Goal: Task Accomplishment & Management: Manage account settings

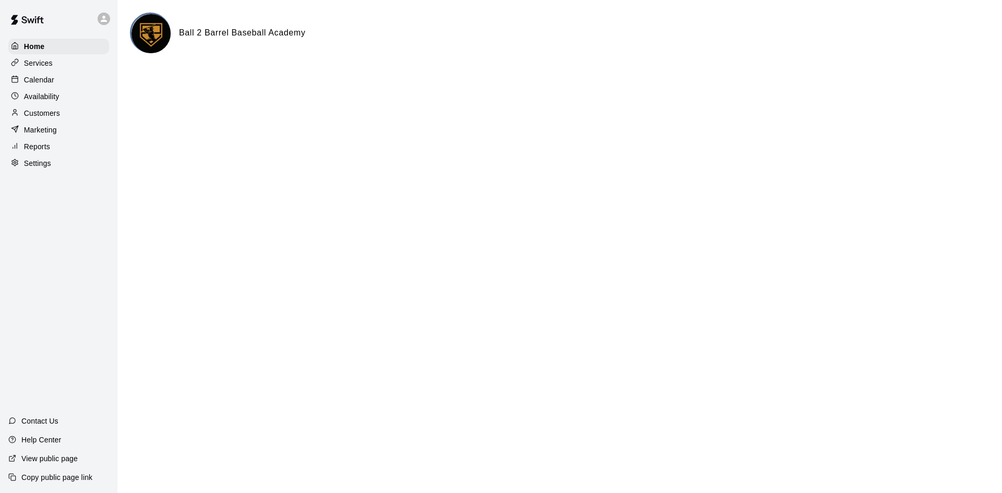
click at [147, 37] on img at bounding box center [150, 33] width 39 height 39
click at [52, 102] on p "Availability" at bounding box center [41, 96] width 35 height 10
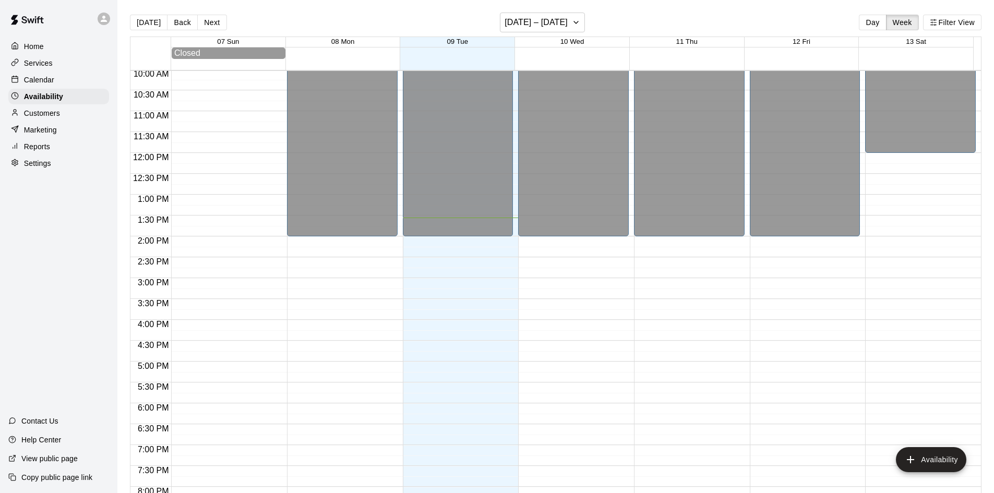
scroll to position [413, 0]
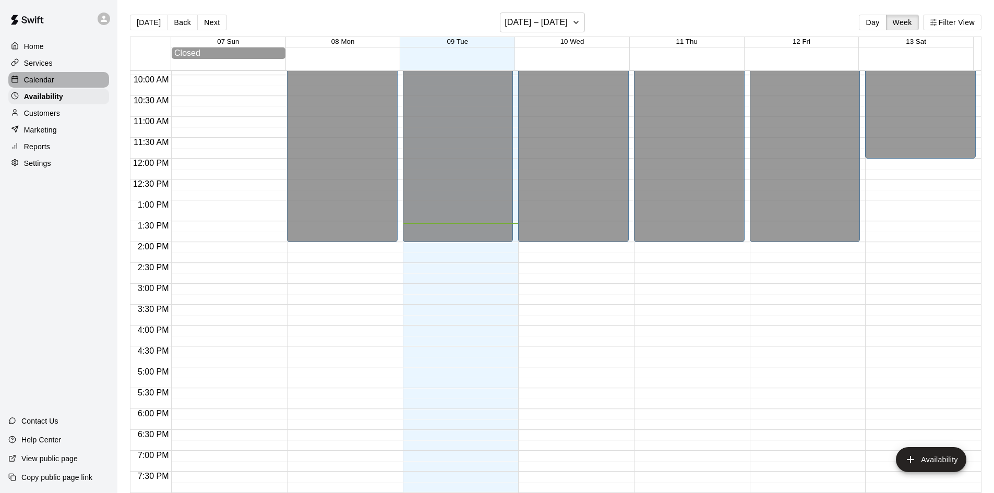
click at [65, 75] on div "Calendar" at bounding box center [58, 80] width 101 height 16
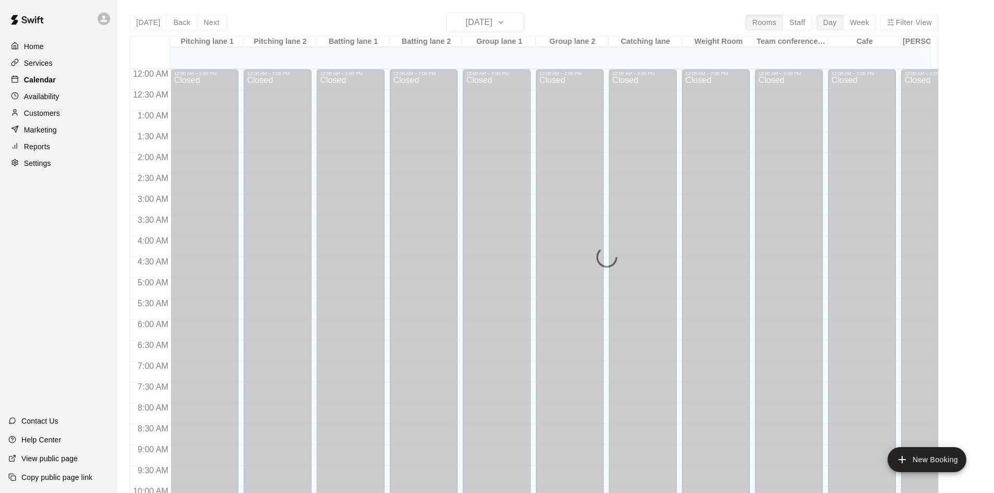
scroll to position [535, 0]
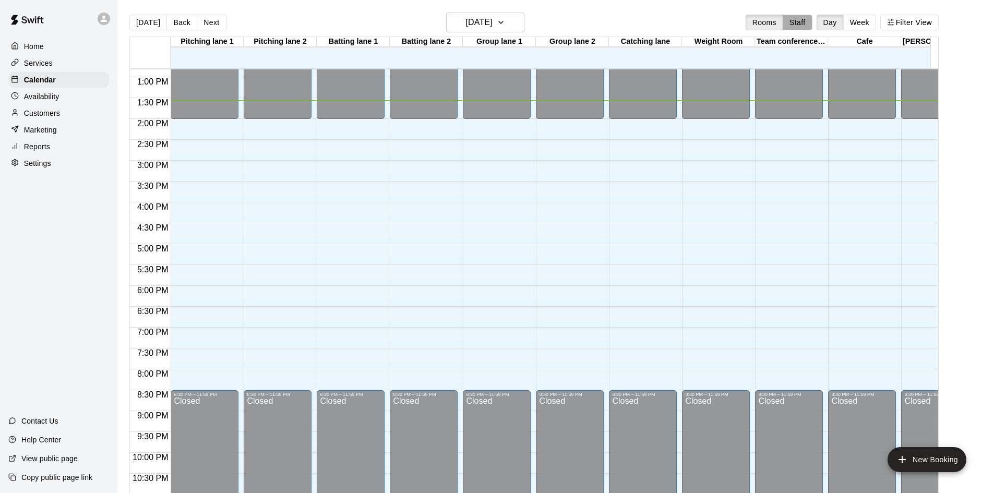
click at [807, 22] on button "Staff" at bounding box center [798, 23] width 30 height 16
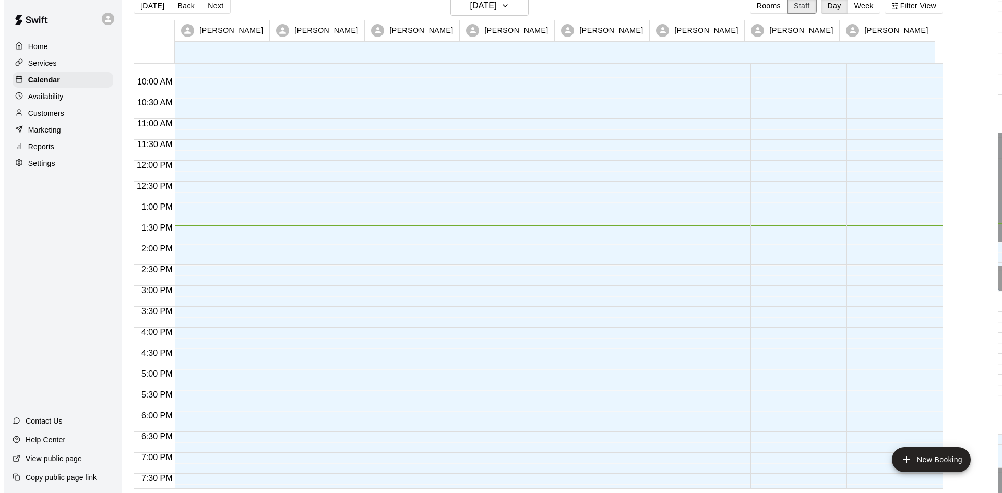
scroll to position [417, 0]
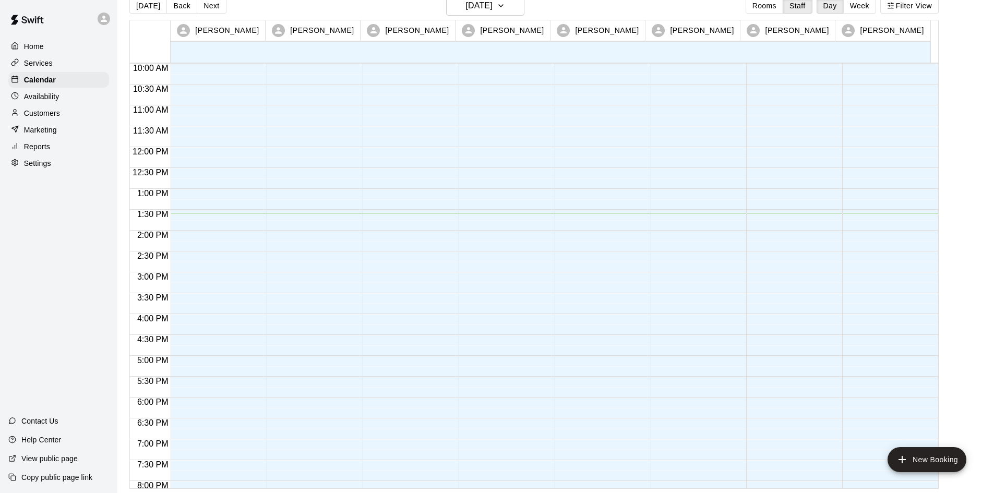
click at [327, 29] on p "[PERSON_NAME]" at bounding box center [322, 30] width 64 height 11
click at [310, 221] on div at bounding box center [312, 147] width 91 height 1002
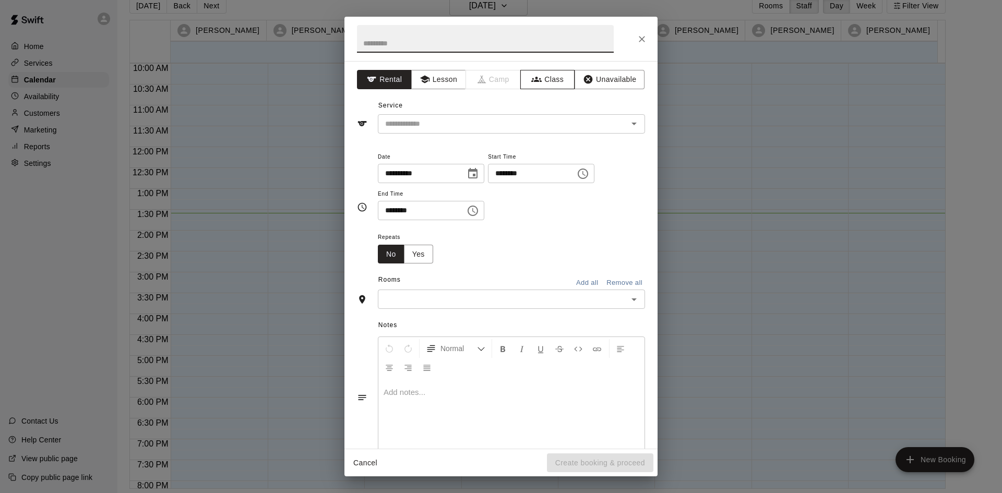
click at [537, 81] on button "Class" at bounding box center [547, 79] width 55 height 19
click at [403, 42] on input "text" at bounding box center [485, 39] width 257 height 28
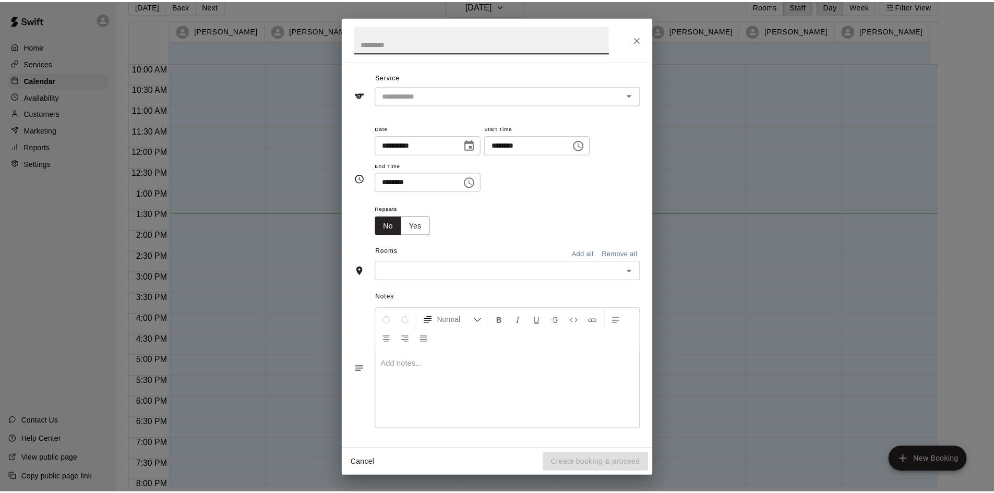
scroll to position [0, 0]
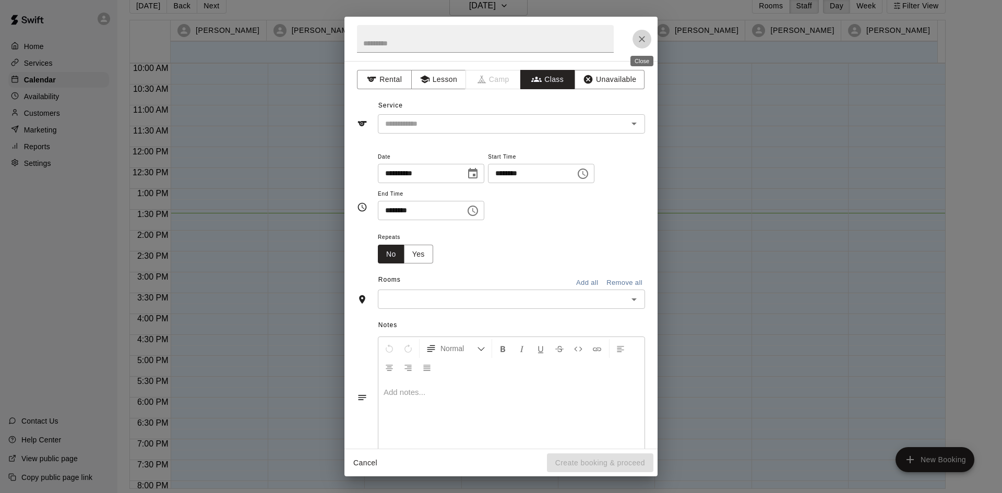
click at [645, 42] on icon "Close" at bounding box center [642, 39] width 10 height 10
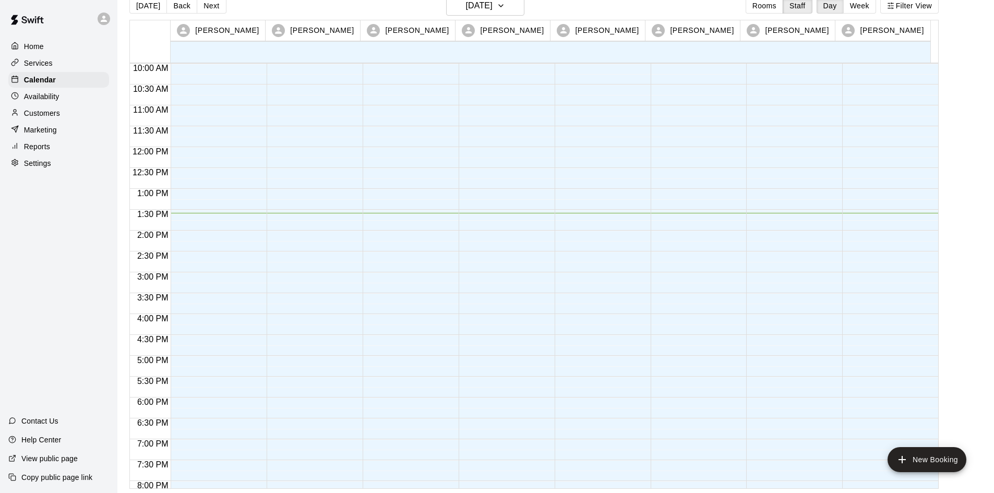
click at [78, 104] on div "Availability" at bounding box center [58, 97] width 101 height 16
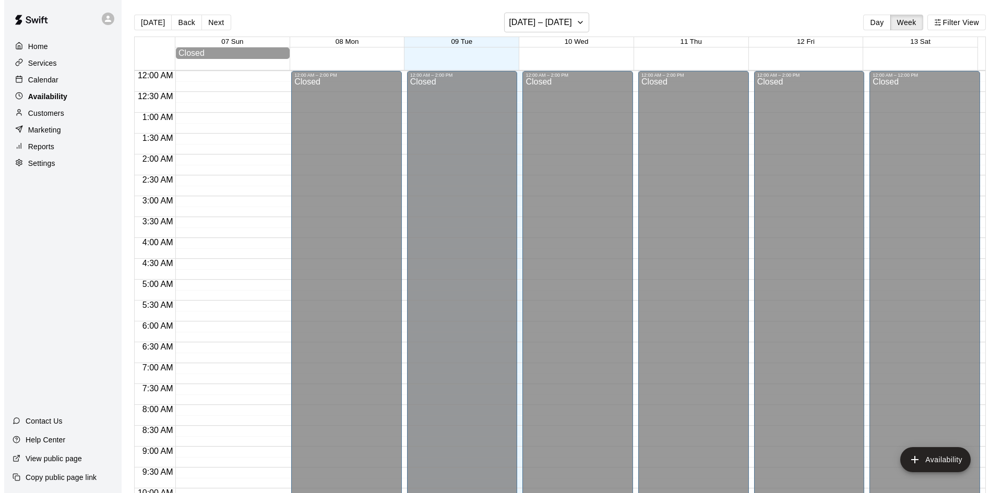
scroll to position [567, 0]
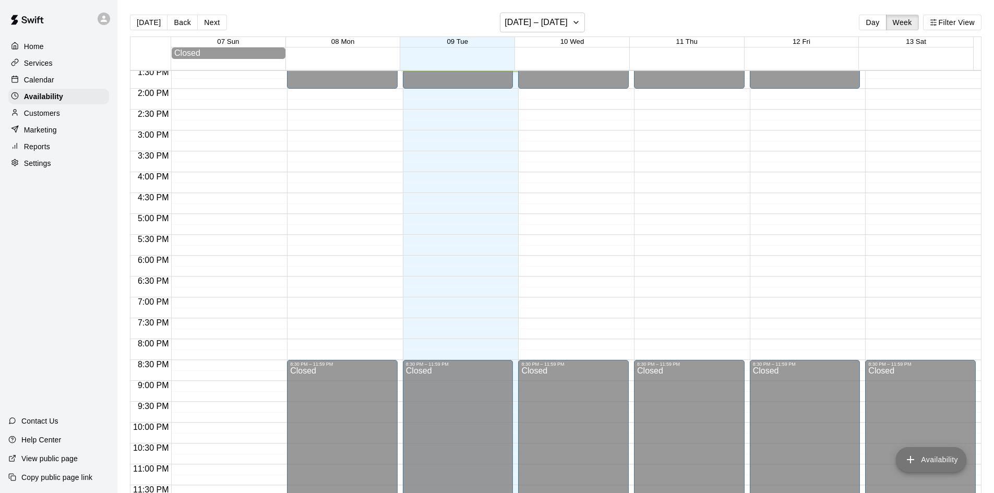
click at [949, 463] on button "Availability" at bounding box center [931, 459] width 70 height 25
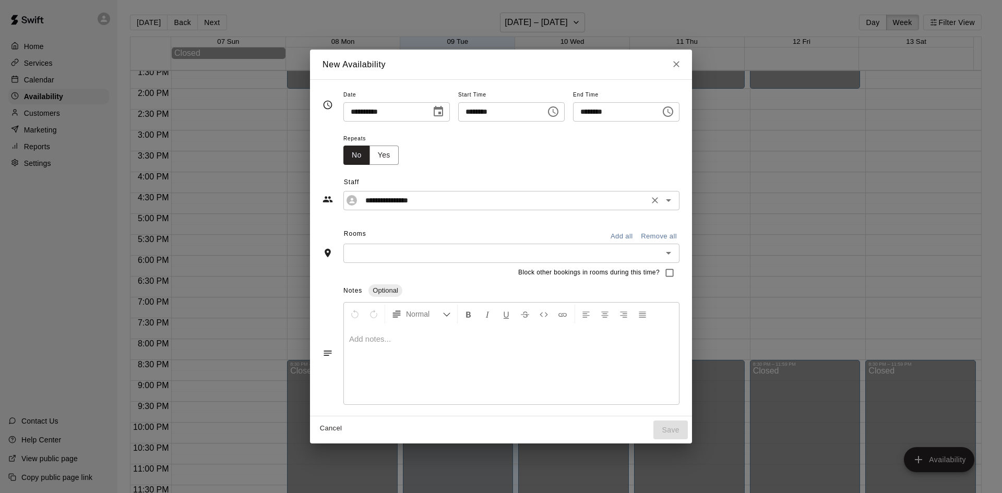
click at [662, 206] on button "Clear" at bounding box center [654, 200] width 15 height 15
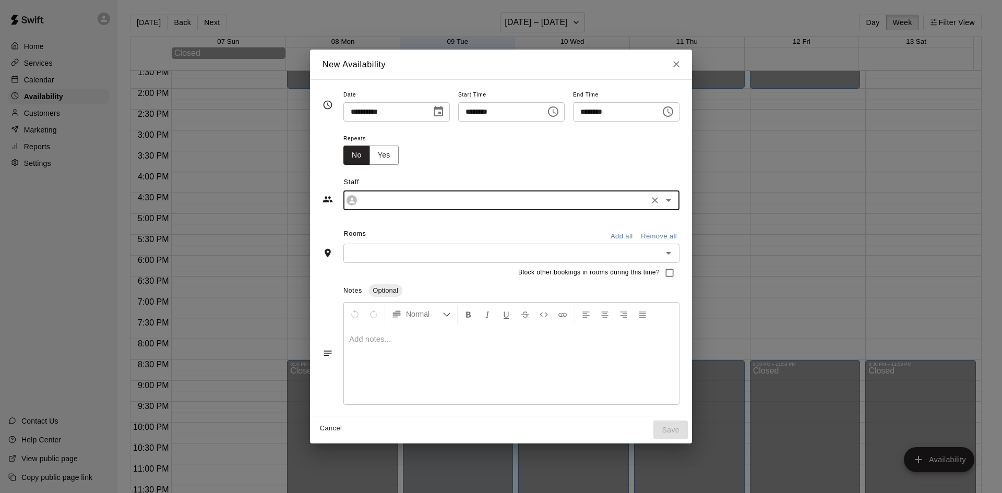
click at [675, 198] on icon "Open" at bounding box center [668, 200] width 13 height 13
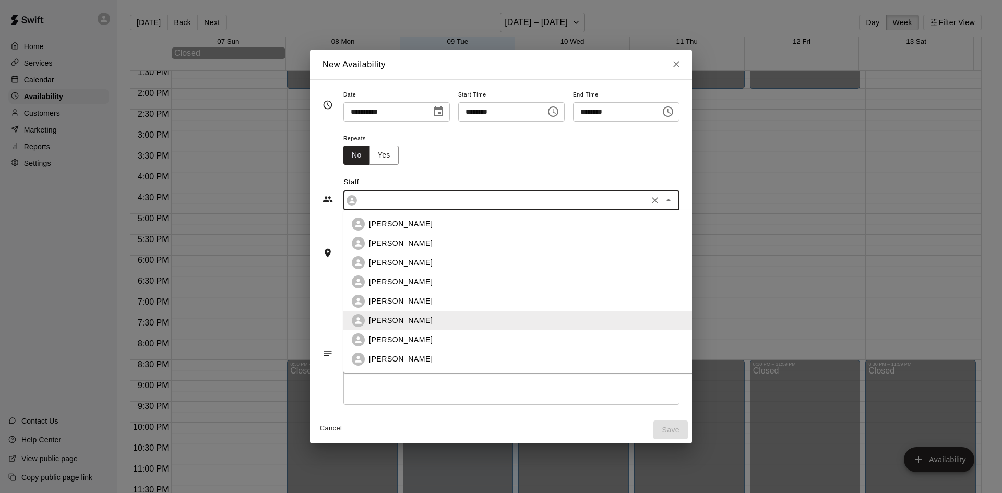
click at [377, 243] on p "[PERSON_NAME]" at bounding box center [401, 243] width 64 height 11
type input "**********"
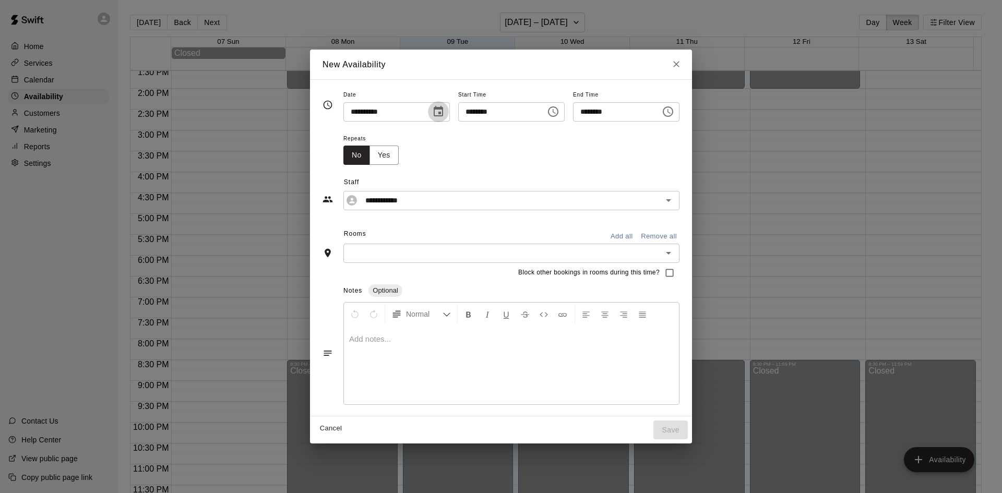
click at [432, 113] on icon "Choose date, selected date is Sep 9, 2025" at bounding box center [438, 111] width 13 height 13
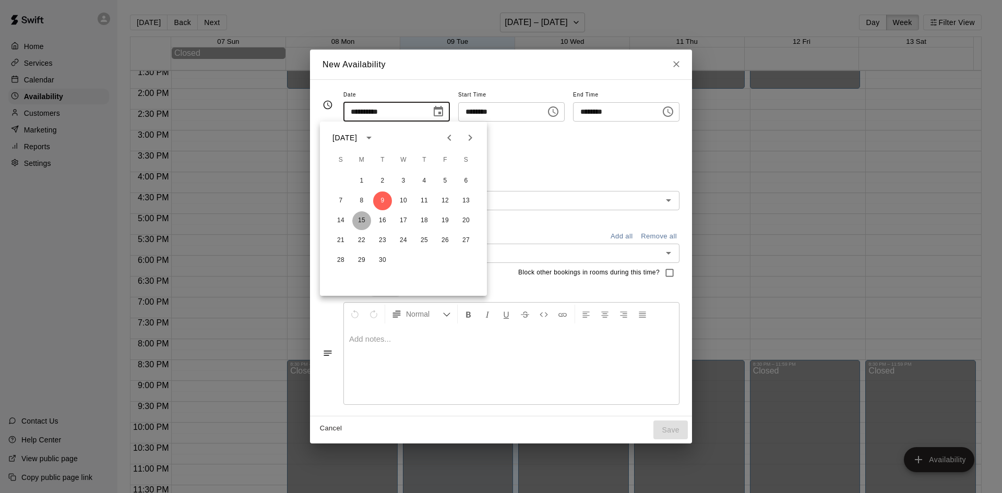
click at [361, 219] on button "15" at bounding box center [361, 220] width 19 height 19
type input "**********"
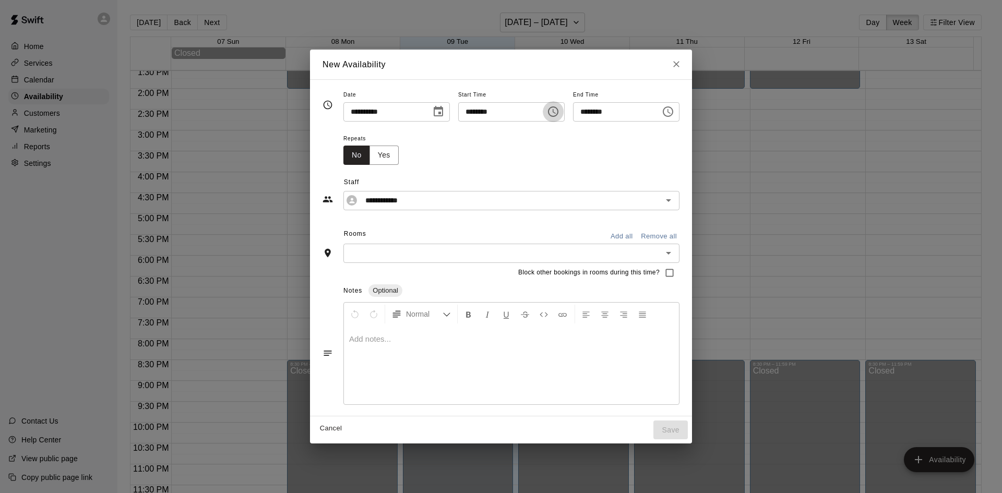
click at [559, 113] on icon "Choose time, selected time is 1:00 PM" at bounding box center [553, 111] width 13 height 13
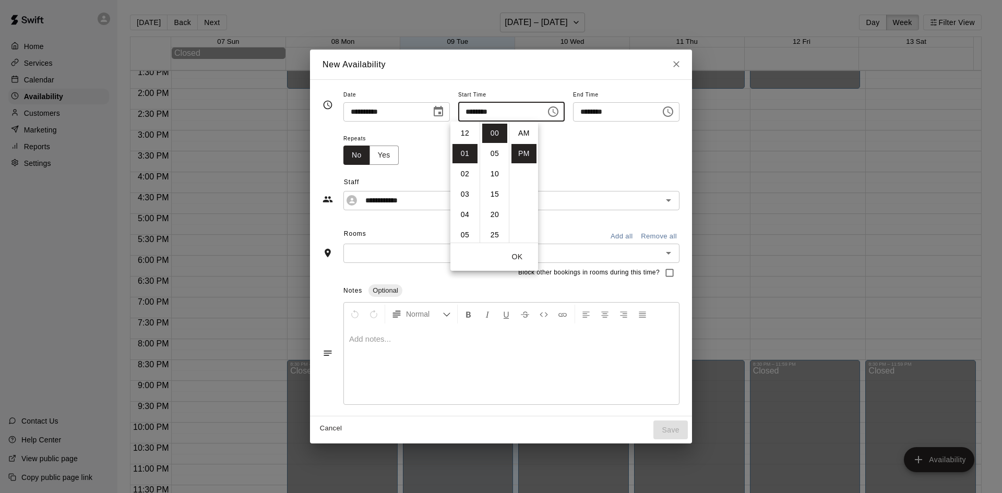
scroll to position [19, 0]
click at [559, 110] on icon "Choose time, selected time is 1:00 PM" at bounding box center [553, 111] width 13 height 13
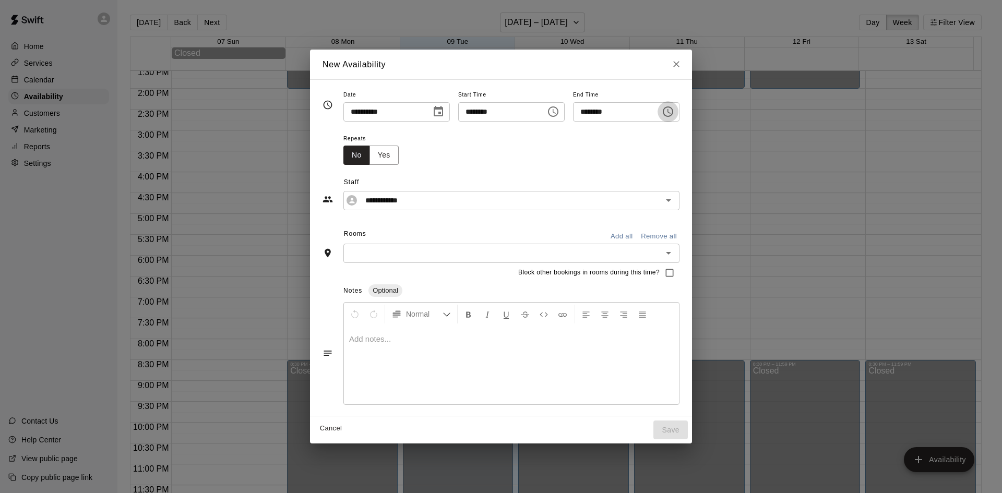
click at [674, 114] on icon "Choose time, selected time is 1:30 PM" at bounding box center [668, 111] width 13 height 13
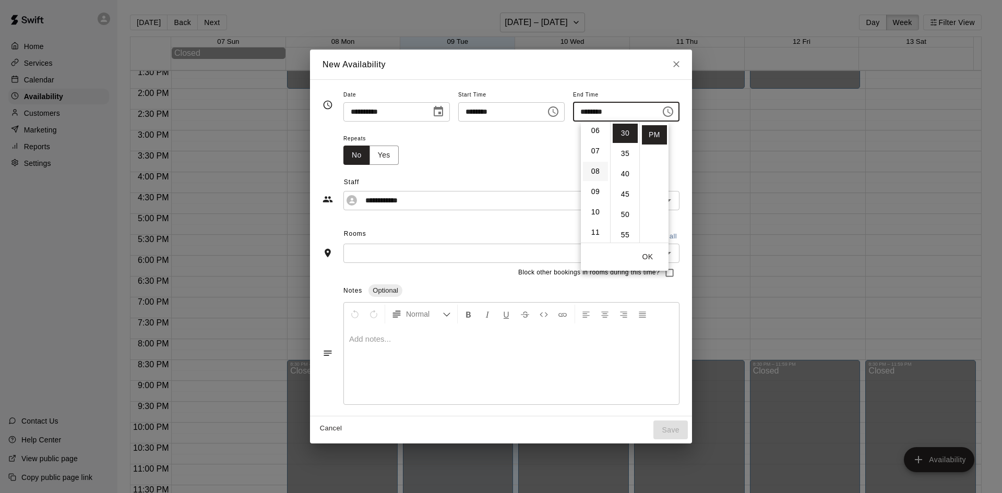
click at [597, 174] on li "08" at bounding box center [595, 171] width 25 height 19
click at [625, 136] on li "00" at bounding box center [625, 133] width 25 height 19
type input "********"
click at [495, 234] on div "Rooms Add all Remove all" at bounding box center [500, 235] width 357 height 18
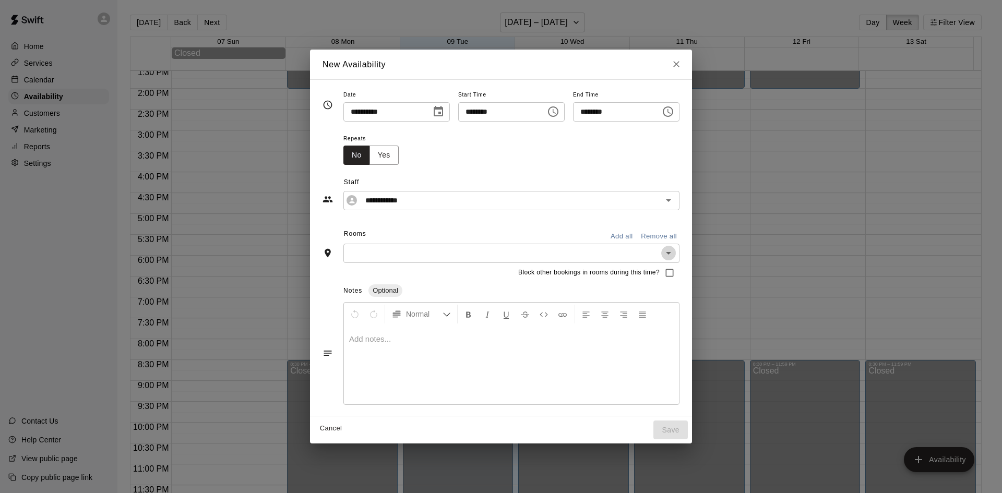
click at [675, 249] on icon "Open" at bounding box center [668, 253] width 13 height 13
click at [597, 172] on div "**********" at bounding box center [500, 247] width 357 height 319
click at [369, 160] on button "Yes" at bounding box center [383, 155] width 29 height 19
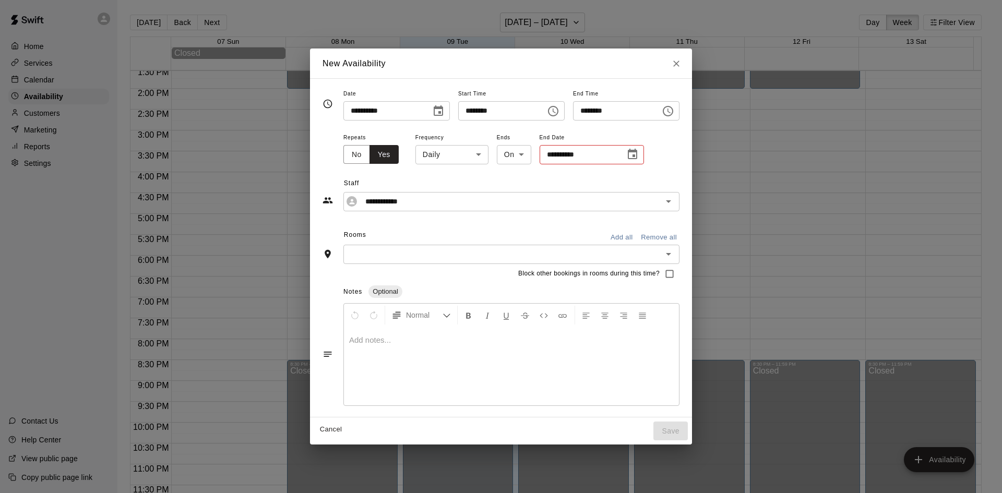
click at [462, 158] on body "Home Services Calendar Availability Customers Marketing Reports Settings Contac…" at bounding box center [501, 255] width 1002 height 510
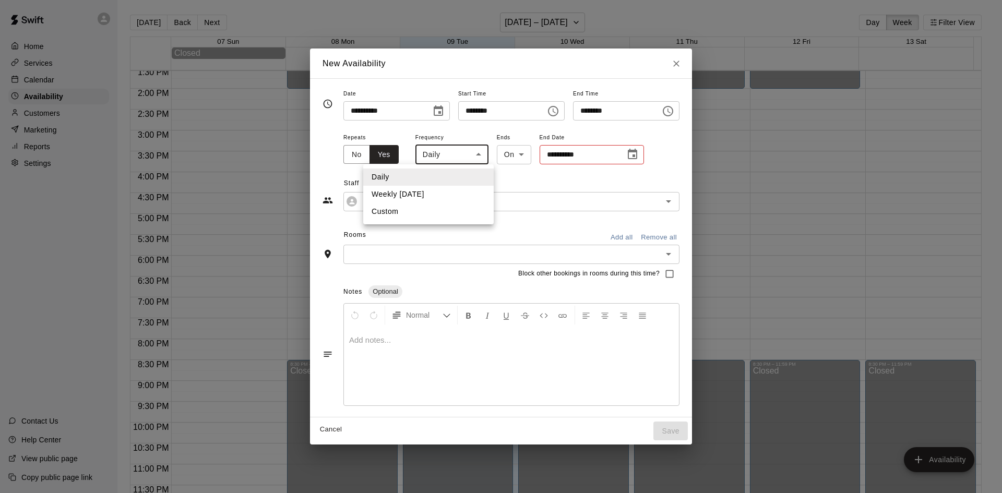
click at [409, 209] on li "Custom" at bounding box center [428, 211] width 130 height 17
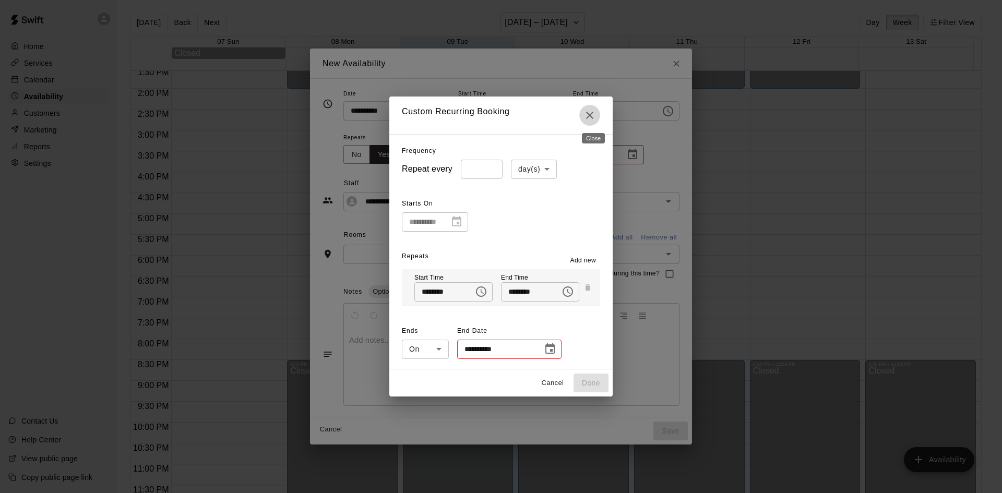
click at [596, 114] on icon "Close" at bounding box center [589, 115] width 13 height 13
type input "*****"
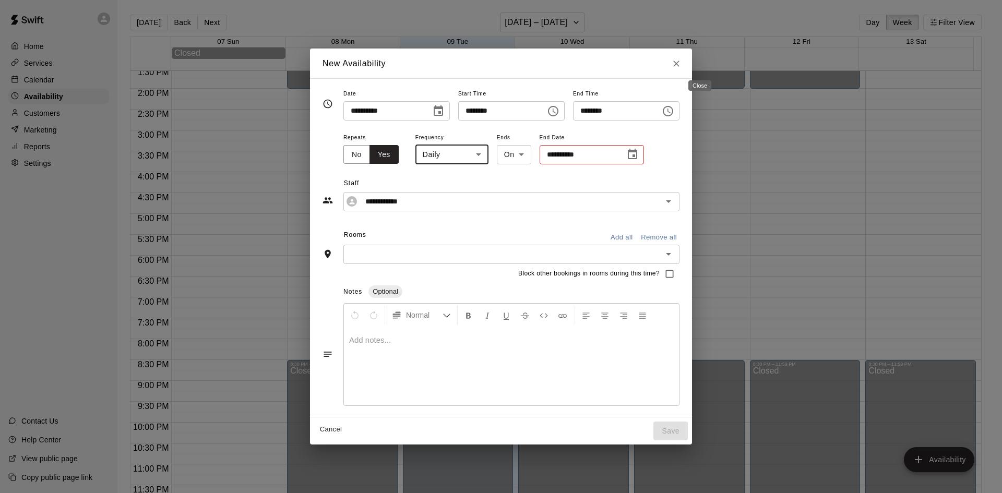
click at [686, 66] on button "Close" at bounding box center [676, 63] width 19 height 19
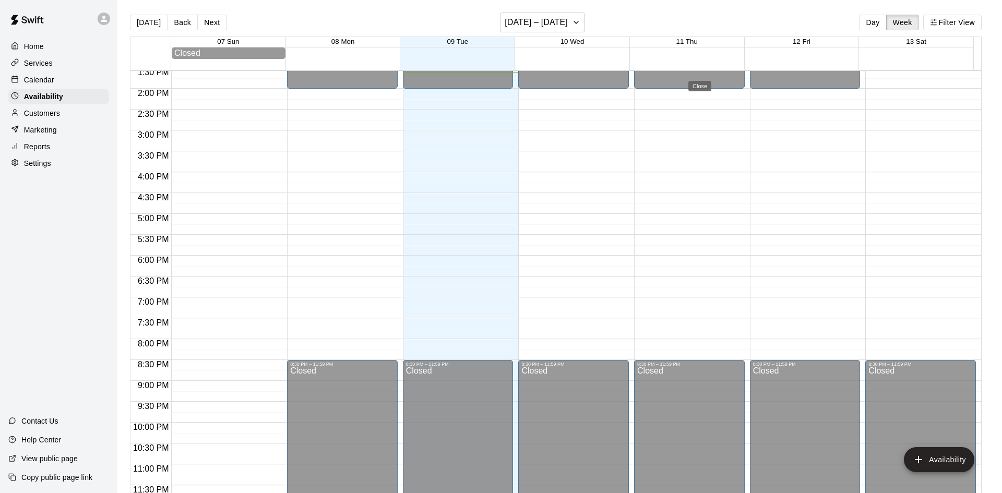
type input "**********"
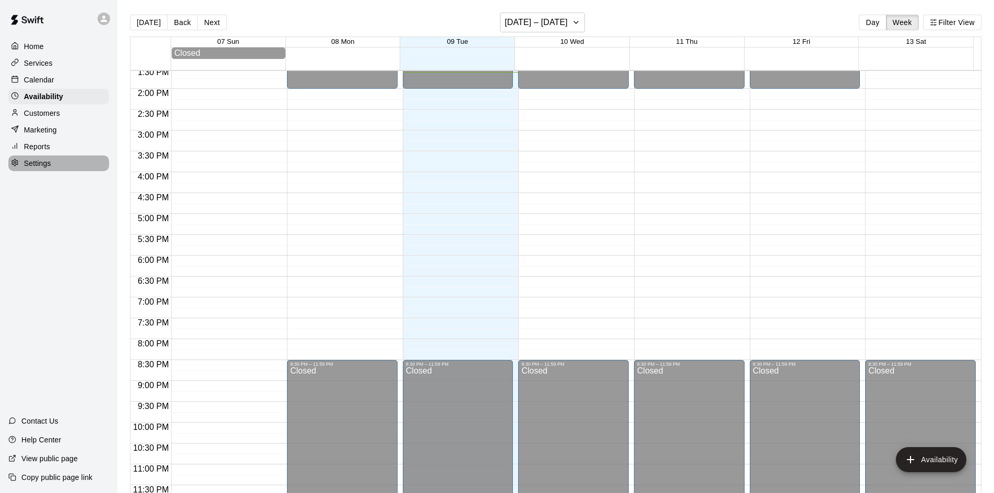
click at [68, 167] on div "Settings" at bounding box center [58, 163] width 101 height 16
select select "**"
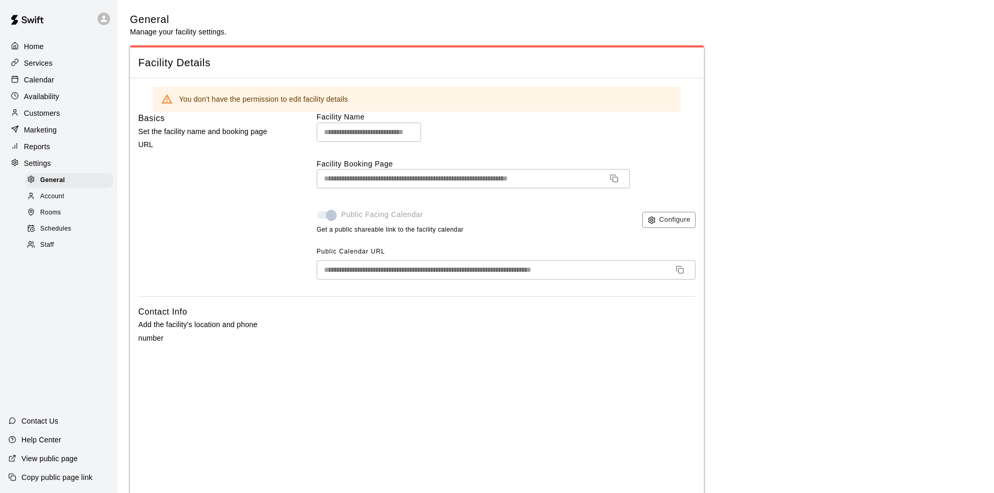
click at [68, 234] on span "Schedules" at bounding box center [55, 229] width 31 height 10
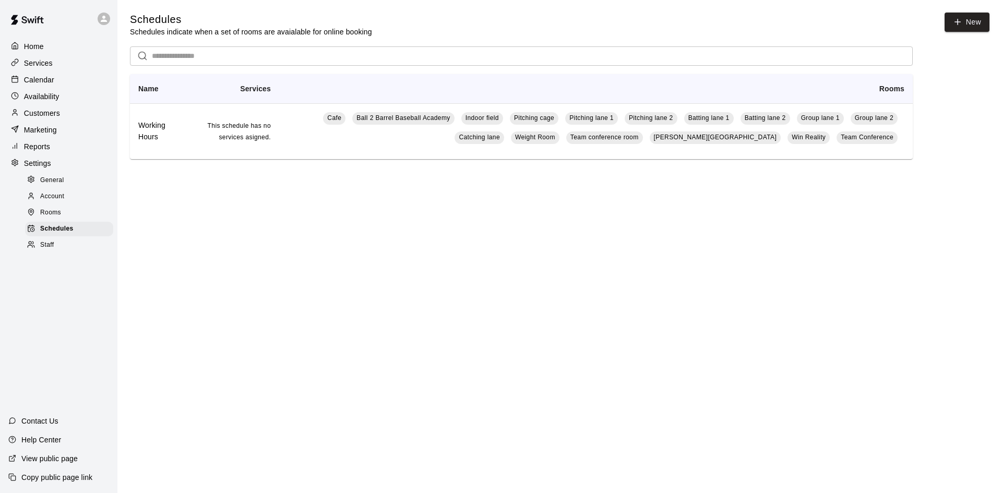
click at [46, 250] on span "Staff" at bounding box center [47, 245] width 14 height 10
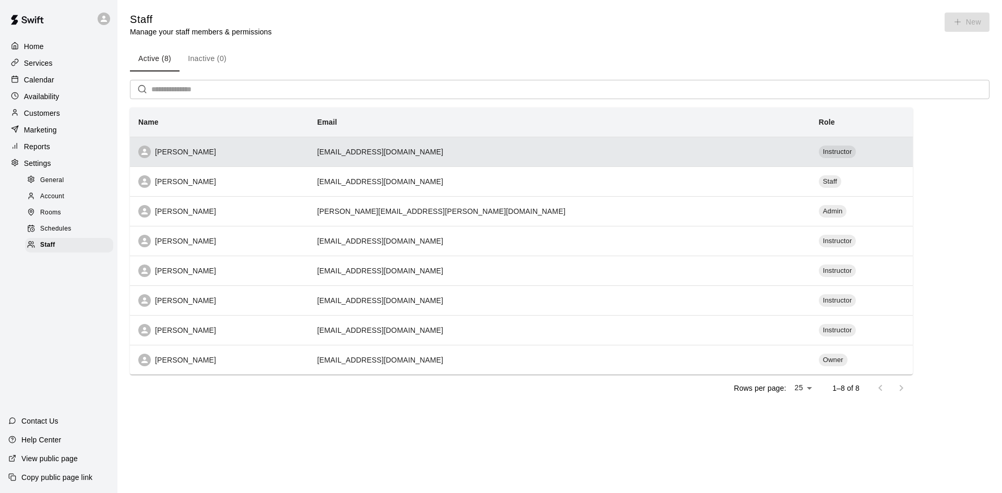
click at [301, 158] on div "[PERSON_NAME]" at bounding box center [219, 152] width 162 height 13
